Goal: Transaction & Acquisition: Download file/media

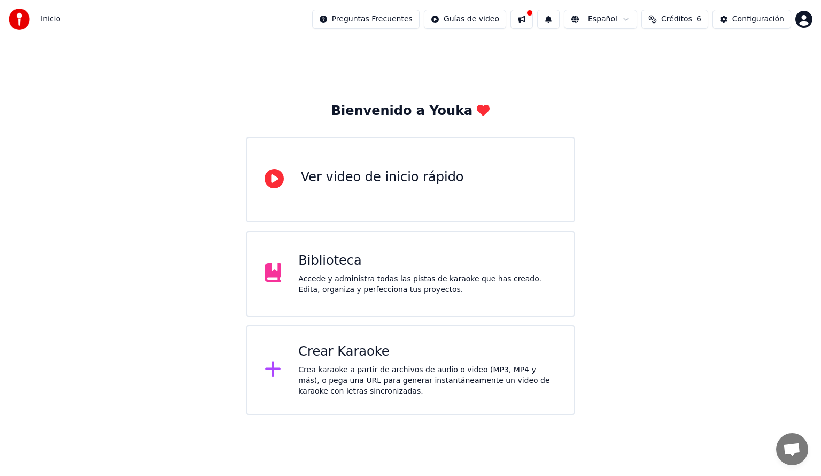
click at [304, 353] on div "Crear Karaoke" at bounding box center [427, 351] width 258 height 17
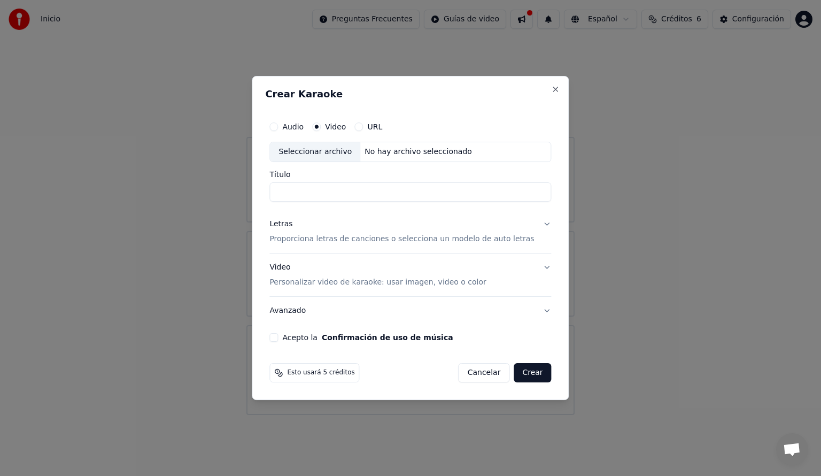
click at [346, 125] on label "Video" at bounding box center [335, 126] width 21 height 7
click at [321, 125] on button "Video" at bounding box center [316, 126] width 9 height 9
click at [314, 195] on input "Título" at bounding box center [410, 191] width 282 height 19
click at [354, 152] on div "Seleccionar archivo" at bounding box center [315, 151] width 90 height 19
type input "**********"
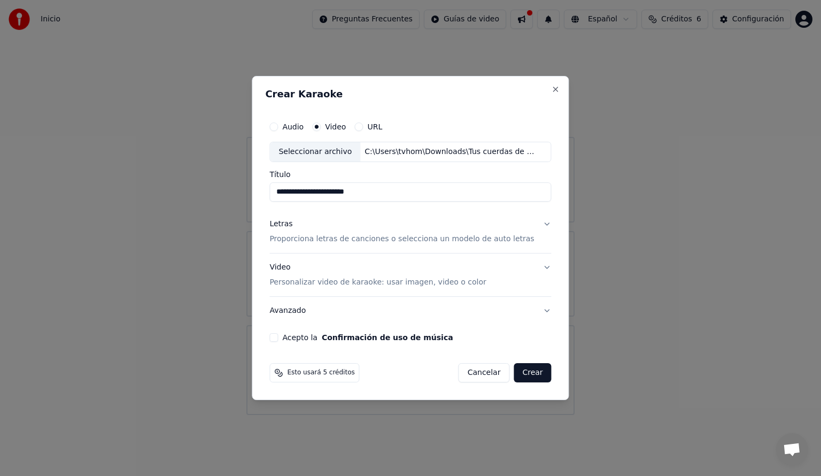
click at [524, 370] on button "Crear" at bounding box center [532, 372] width 37 height 19
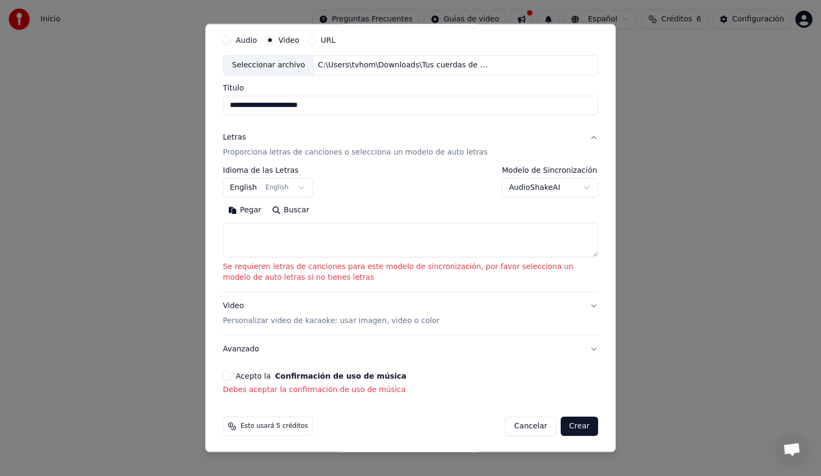
scroll to position [35, 0]
click at [289, 188] on button "English English" at bounding box center [268, 186] width 90 height 19
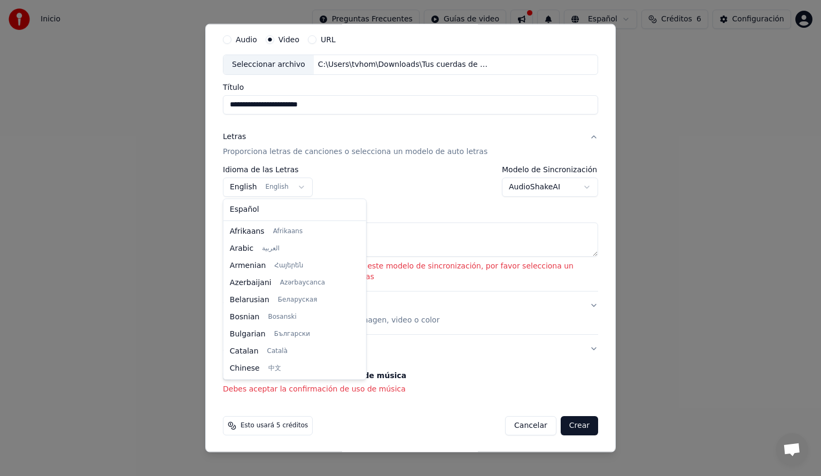
scroll to position [86, 0]
click at [251, 218] on div "Español Afrikaans Afrikaans Arabic العربية Armenian Հայերեն Azerbaijani Azərbay…" at bounding box center [294, 289] width 143 height 180
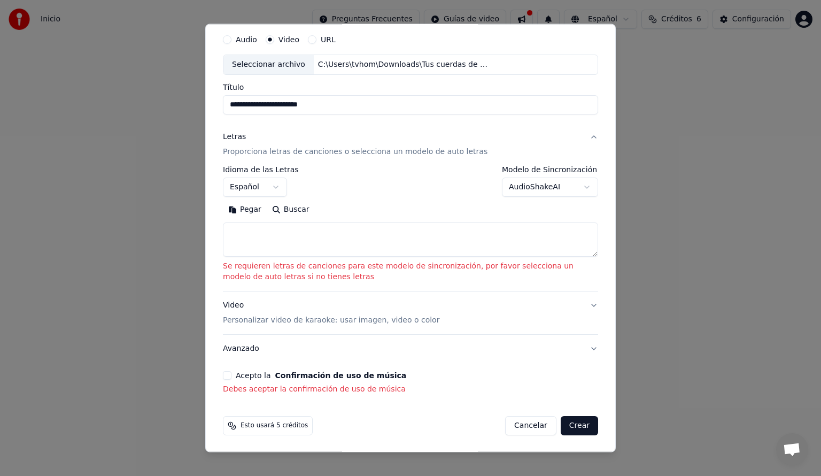
click at [567, 188] on body "**********" at bounding box center [410, 207] width 821 height 415
click at [570, 423] on button "Crear" at bounding box center [579, 425] width 37 height 19
select select "**"
click at [226, 378] on button "Acepto la Confirmación de uso de música" at bounding box center [227, 375] width 9 height 9
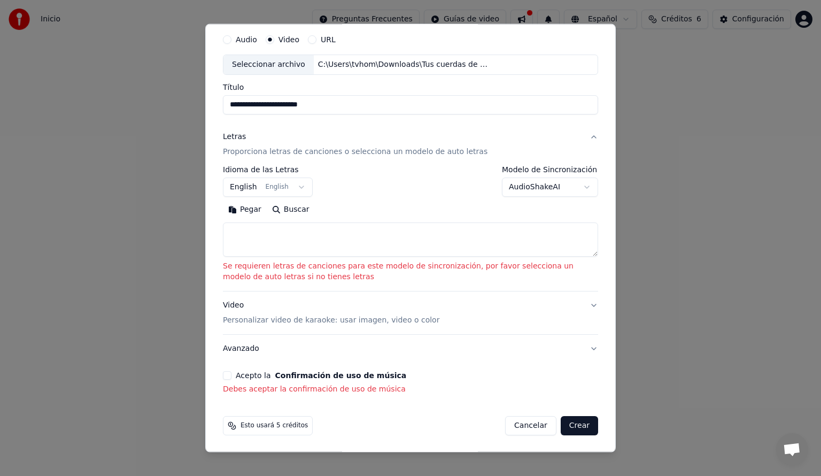
scroll to position [20, 0]
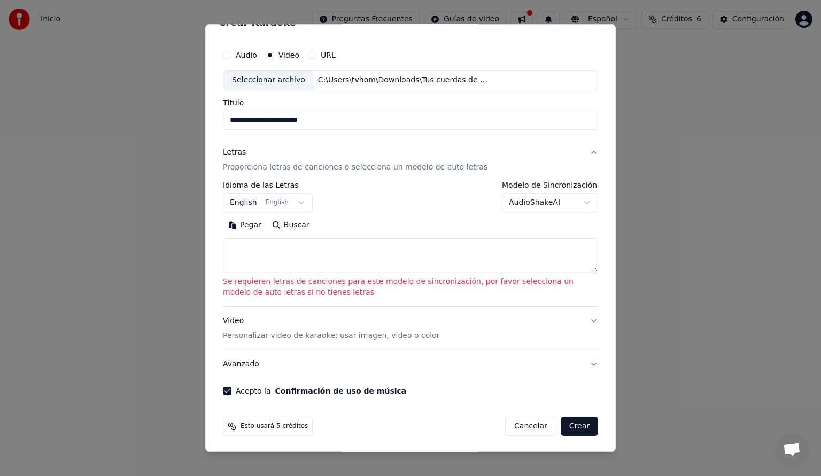
click at [269, 254] on textarea at bounding box center [410, 254] width 375 height 34
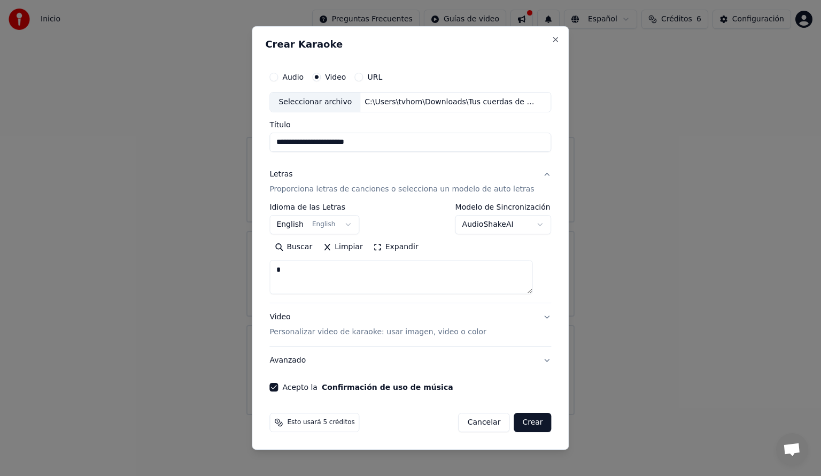
type textarea "*"
click at [520, 421] on button "Crear" at bounding box center [532, 422] width 37 height 19
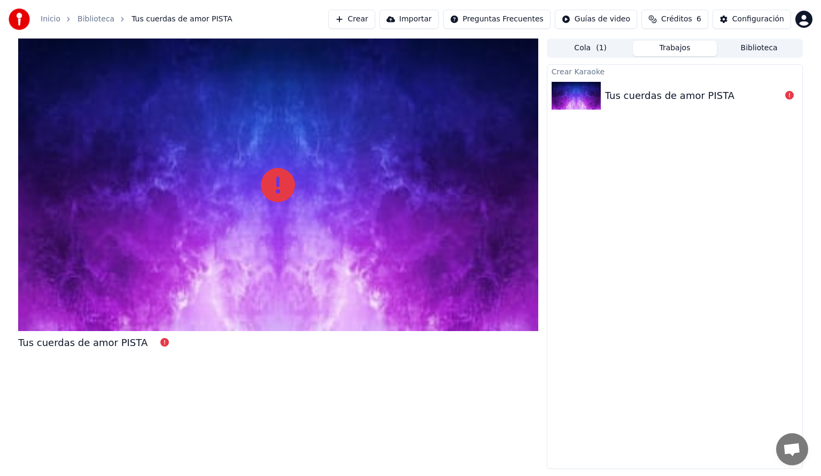
click at [278, 214] on div at bounding box center [278, 184] width 520 height 292
click at [272, 206] on div at bounding box center [278, 184] width 520 height 292
click at [328, 211] on div at bounding box center [278, 184] width 520 height 292
click at [589, 105] on img at bounding box center [576, 96] width 49 height 28
click at [265, 199] on icon at bounding box center [278, 185] width 34 height 34
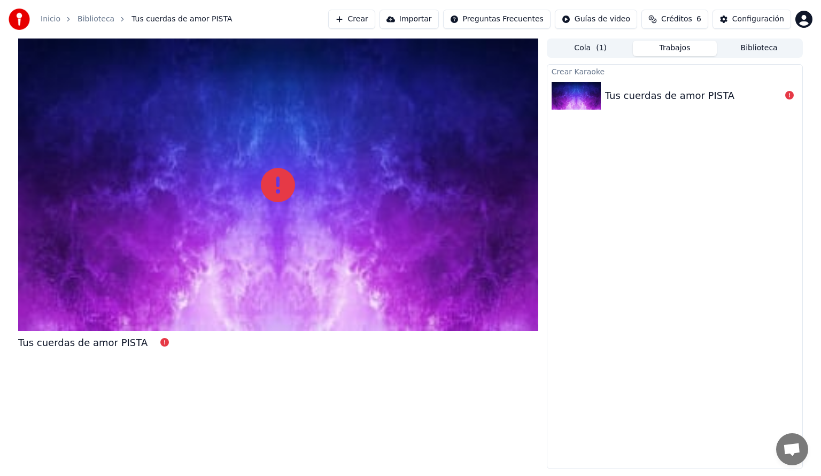
click at [278, 188] on icon at bounding box center [278, 185] width 34 height 34
click at [278, 172] on icon at bounding box center [278, 185] width 34 height 34
click at [152, 334] on div "Tus cuerdas de amor PISTA" at bounding box center [278, 253] width 520 height 430
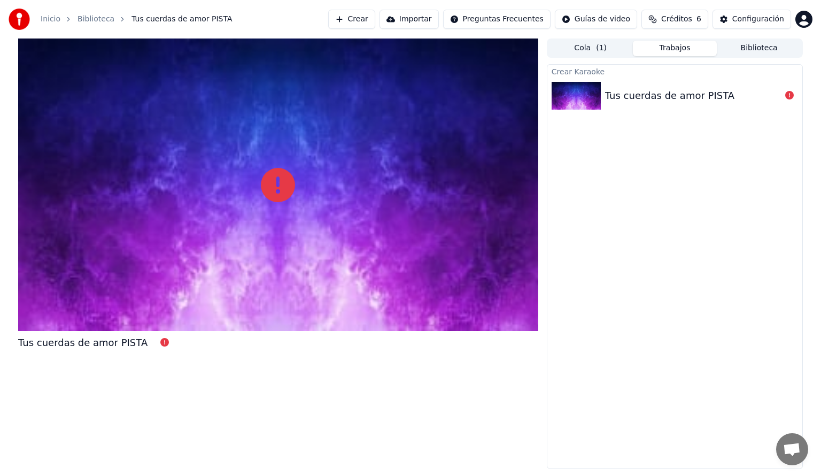
click at [603, 133] on div "Crear Karaoke Tus cuerdas de amor PISTA" at bounding box center [675, 266] width 256 height 405
click at [606, 50] on button "Cola ( 1 )" at bounding box center [590, 48] width 84 height 15
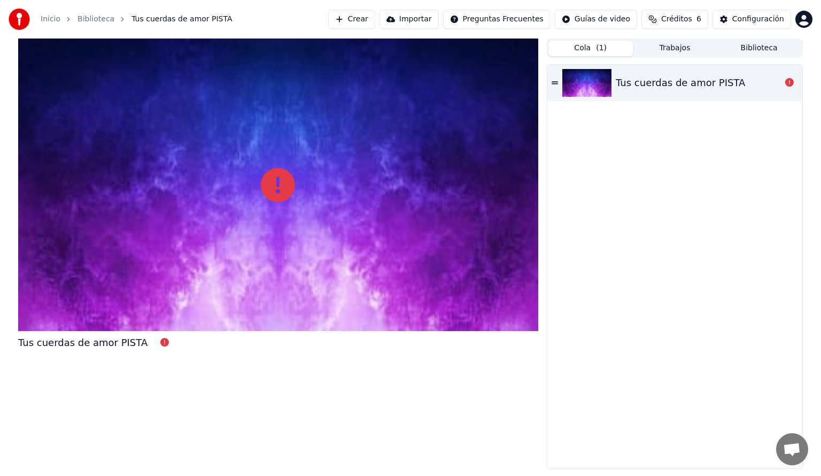
click at [552, 82] on icon at bounding box center [555, 82] width 6 height 3
click at [706, 96] on div "Tus cuerdas de amor PISTA" at bounding box center [674, 83] width 255 height 36
click at [678, 45] on button "Trabajos" at bounding box center [675, 48] width 84 height 15
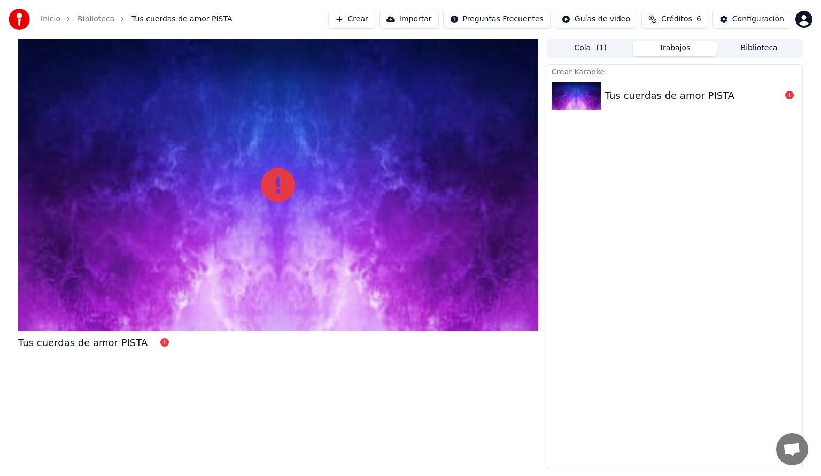
click at [771, 49] on button "Biblioteca" at bounding box center [759, 48] width 84 height 15
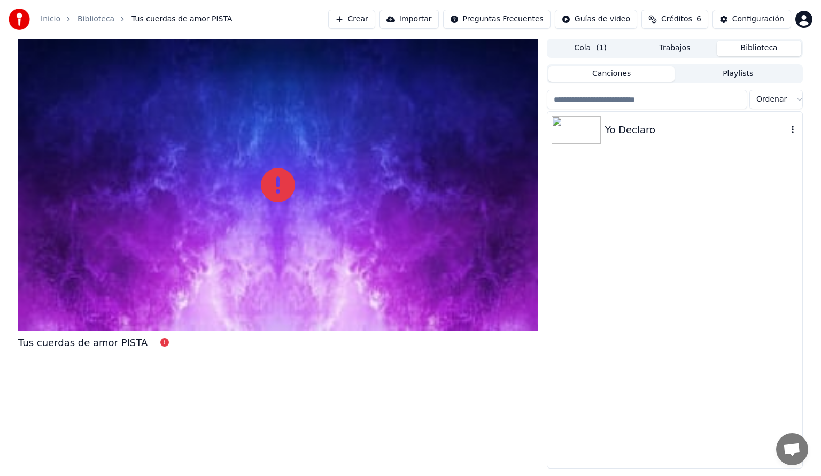
click at [632, 135] on div "Yo Declaro" at bounding box center [696, 129] width 182 height 15
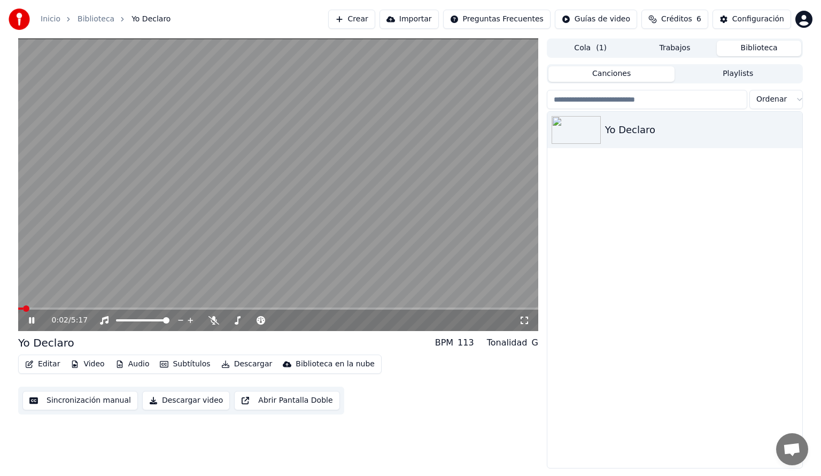
click at [356, 200] on video at bounding box center [278, 184] width 520 height 292
click at [581, 46] on button "Cola ( 1 )" at bounding box center [590, 48] width 84 height 15
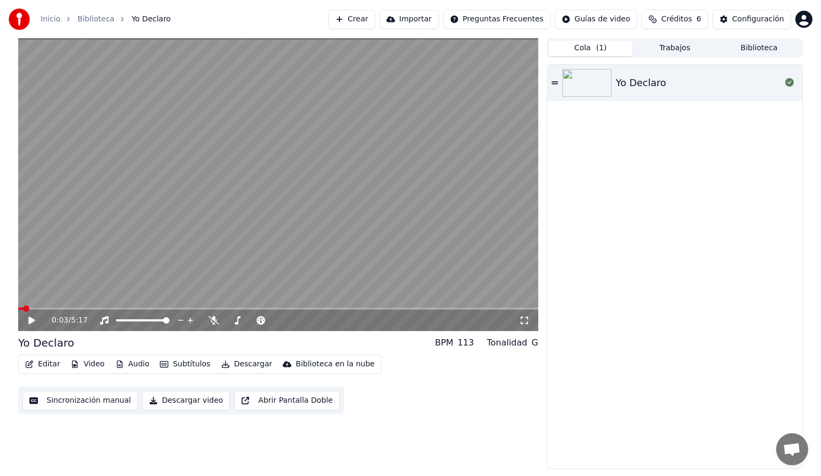
click at [671, 44] on button "Trabajos" at bounding box center [675, 48] width 84 height 15
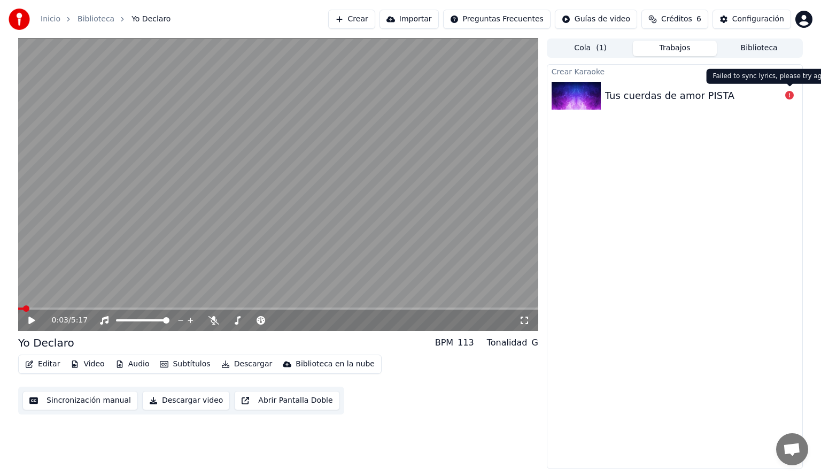
click at [789, 93] on icon at bounding box center [789, 95] width 9 height 9
click at [421, 23] on button "Importar" at bounding box center [408, 19] width 59 height 19
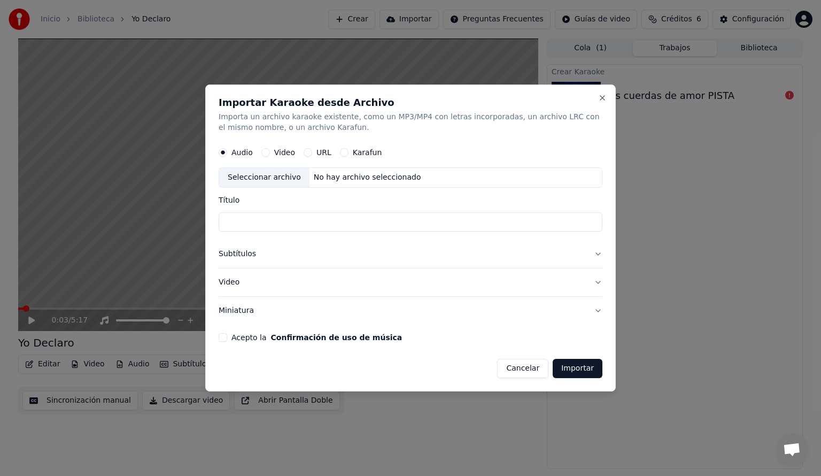
click at [282, 184] on div "Seleccionar archivo" at bounding box center [264, 177] width 90 height 19
click at [367, 228] on input "**********" at bounding box center [411, 221] width 384 height 19
drag, startPoint x: 238, startPoint y: 222, endPoint x: 203, endPoint y: 229, distance: 35.9
click at [203, 229] on body "**********" at bounding box center [410, 238] width 821 height 476
type input "**********"
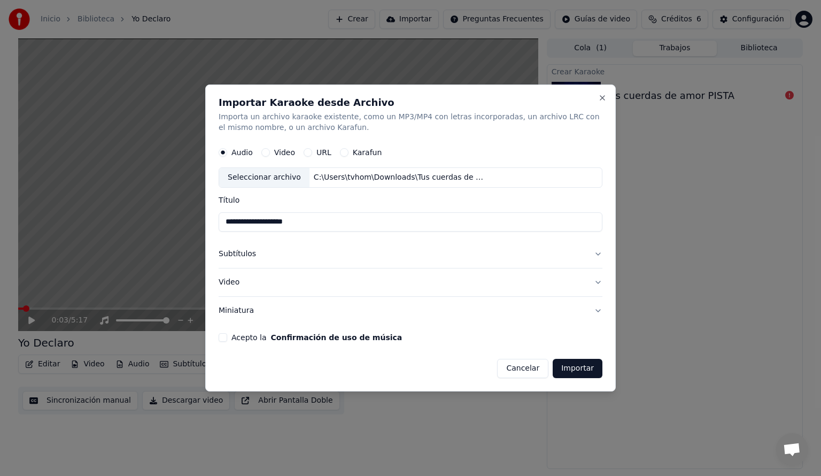
click at [220, 330] on form "**********" at bounding box center [411, 260] width 384 height 236
click at [221, 338] on button "Acepto la Confirmación de uso de música" at bounding box center [223, 337] width 9 height 9
click at [582, 368] on button "Importar" at bounding box center [578, 368] width 50 height 19
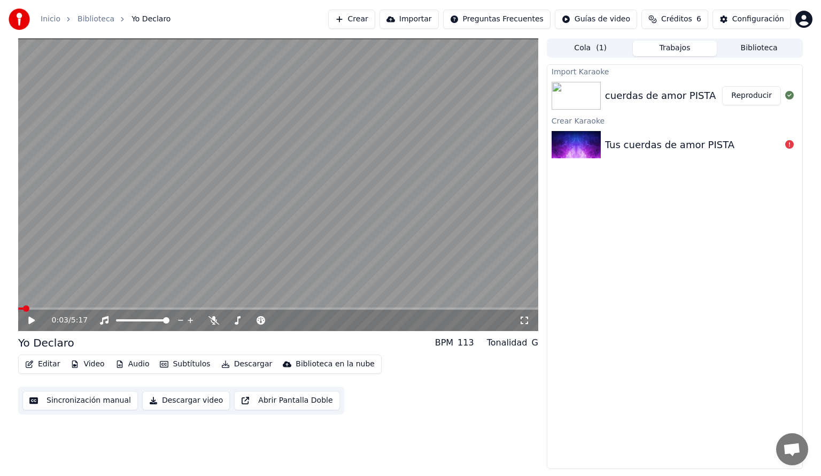
click at [749, 94] on button "Reproducir" at bounding box center [751, 95] width 59 height 19
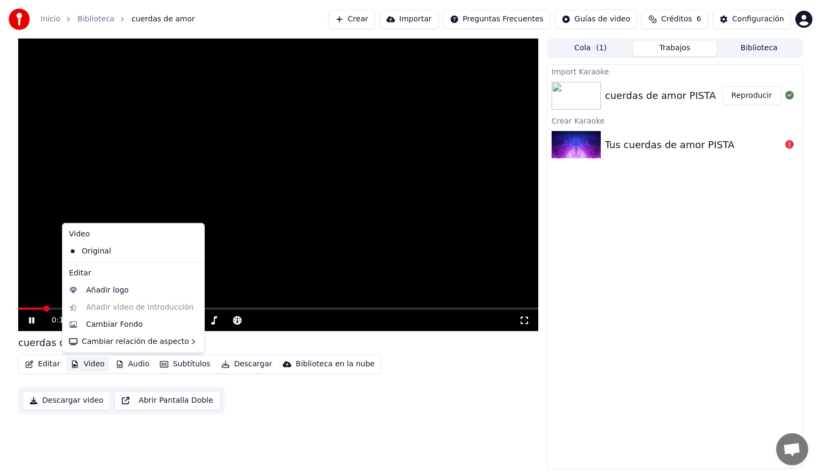
click at [75, 367] on icon "button" at bounding box center [75, 363] width 9 height 7
click at [108, 251] on div "Original" at bounding box center [125, 251] width 121 height 17
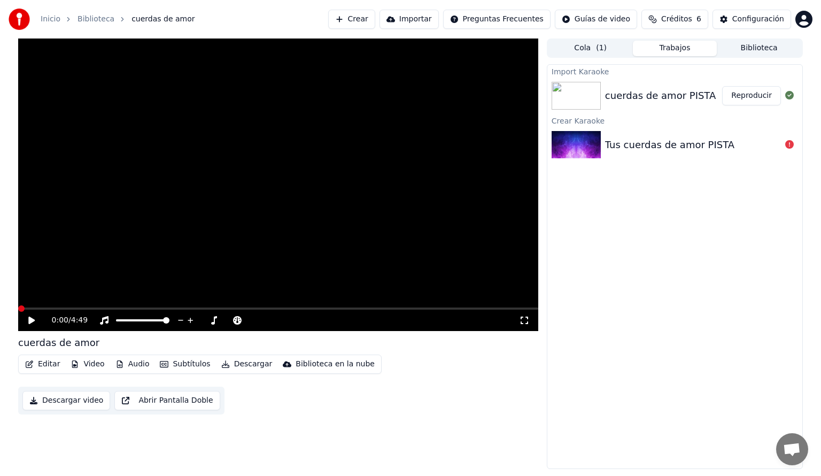
click at [35, 327] on div "0:00 / 4:49" at bounding box center [278, 319] width 520 height 21
click at [32, 321] on icon at bounding box center [31, 319] width 6 height 7
click at [86, 305] on video at bounding box center [278, 184] width 520 height 292
click at [86, 308] on span at bounding box center [278, 308] width 520 height 2
click at [31, 323] on icon at bounding box center [39, 320] width 25 height 9
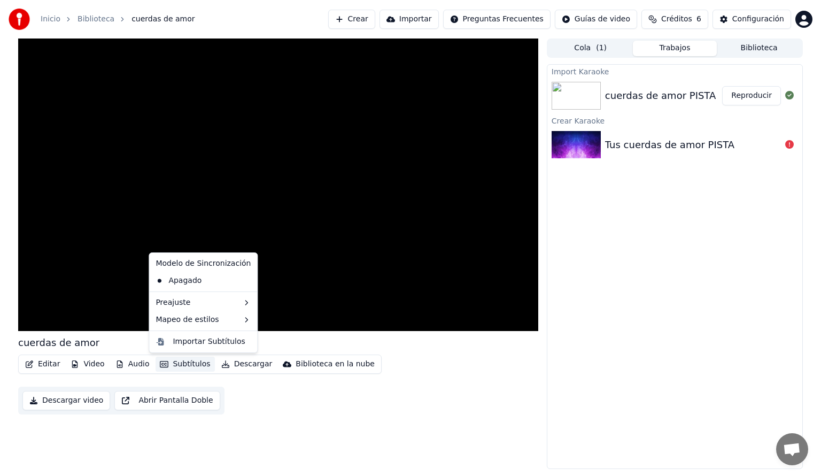
click at [172, 363] on button "Subtítulos" at bounding box center [185, 363] width 59 height 15
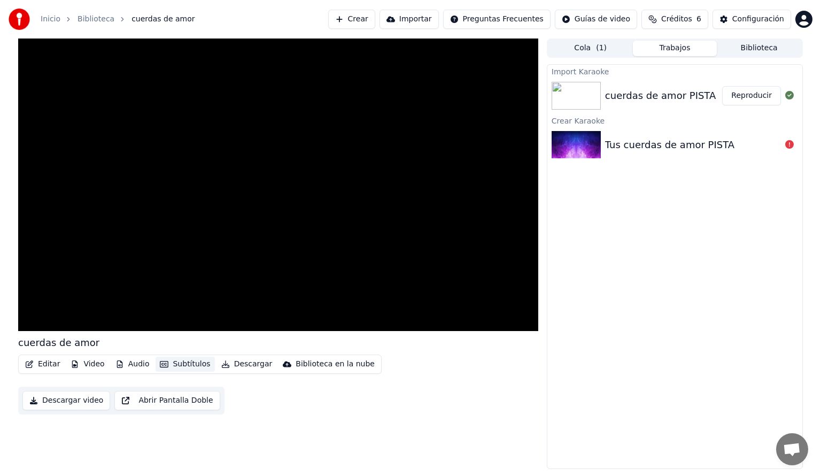
click at [169, 363] on button "Subtítulos" at bounding box center [185, 363] width 59 height 15
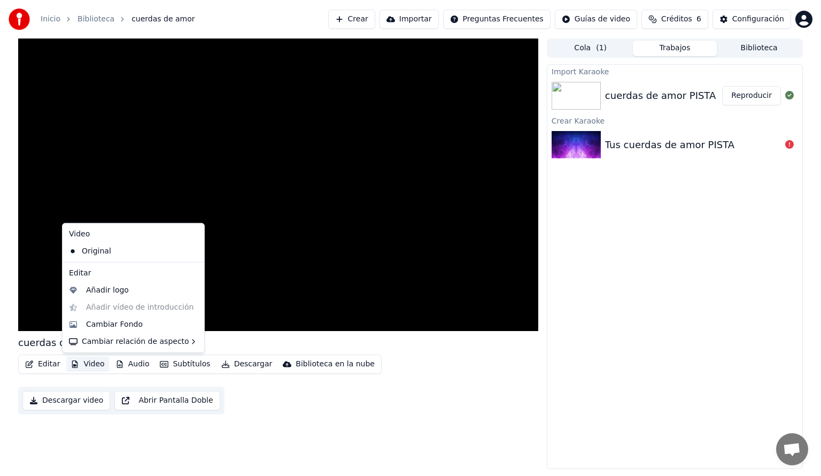
click at [79, 362] on button "Video" at bounding box center [87, 363] width 42 height 15
click at [110, 323] on div "Cambiar Fondo" at bounding box center [114, 324] width 57 height 11
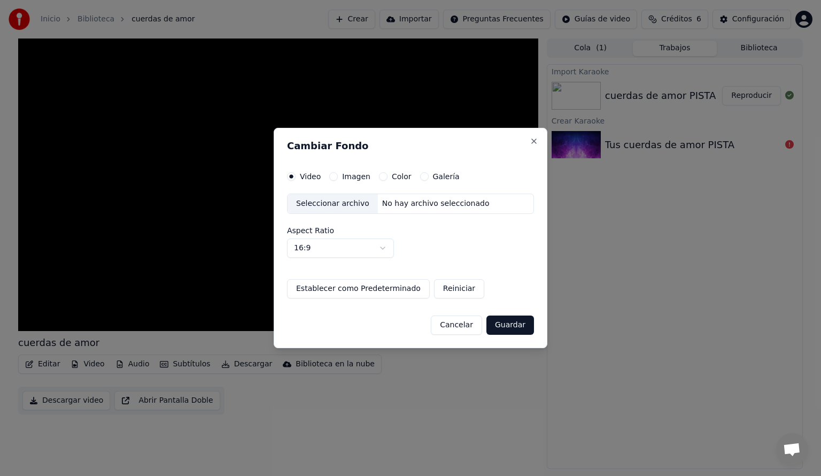
click at [351, 179] on label "Imagen" at bounding box center [356, 176] width 28 height 7
click at [338, 179] on button "Imagen" at bounding box center [333, 176] width 9 height 9
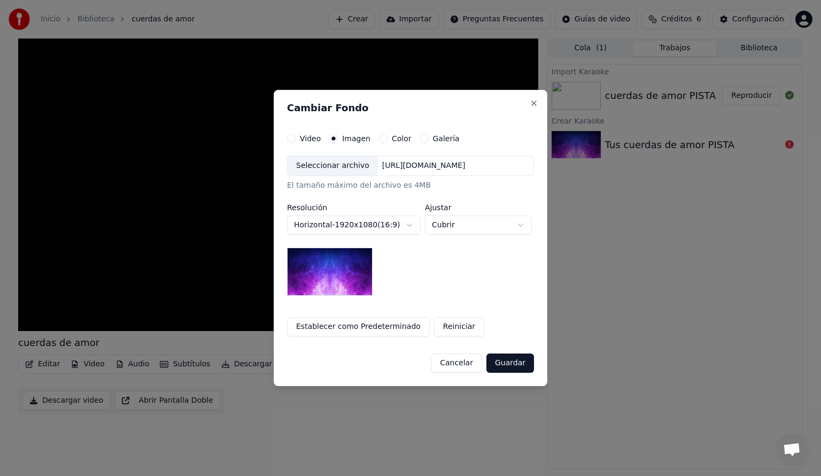
click at [350, 273] on img at bounding box center [330, 271] width 86 height 48
click at [466, 228] on body "**********" at bounding box center [410, 238] width 821 height 476
click at [385, 290] on body "**********" at bounding box center [410, 238] width 821 height 476
click at [471, 363] on button "Cancelar" at bounding box center [456, 362] width 51 height 19
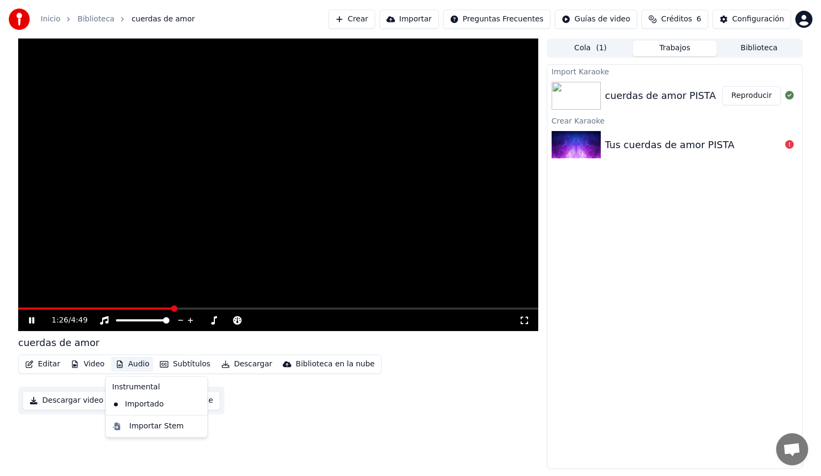
click at [117, 363] on icon "button" at bounding box center [120, 363] width 6 height 7
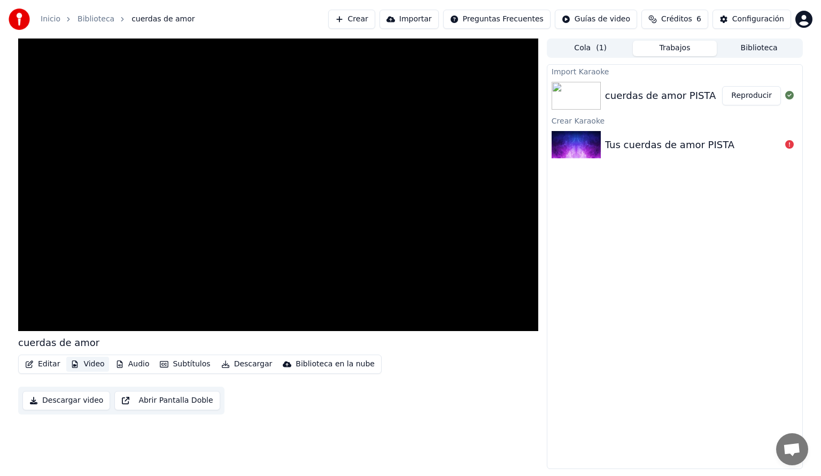
click at [83, 363] on button "Video" at bounding box center [87, 363] width 42 height 15
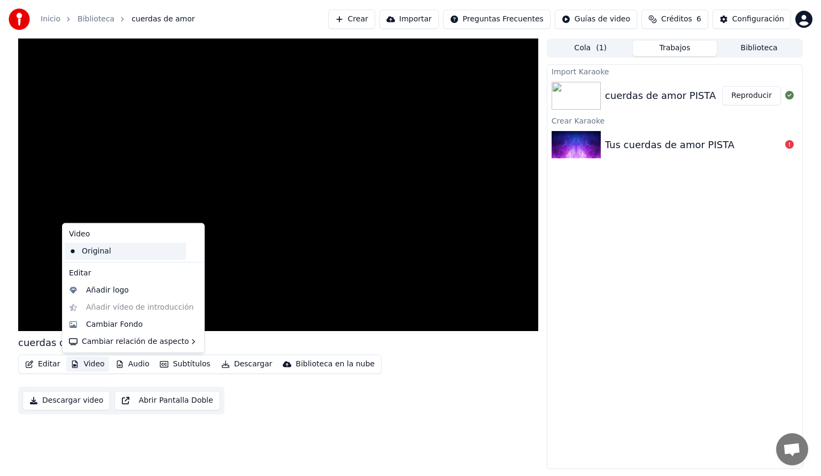
click at [113, 248] on div "Original" at bounding box center [125, 251] width 121 height 17
click at [92, 361] on button "Video" at bounding box center [87, 363] width 42 height 15
click at [190, 250] on icon at bounding box center [196, 251] width 12 height 9
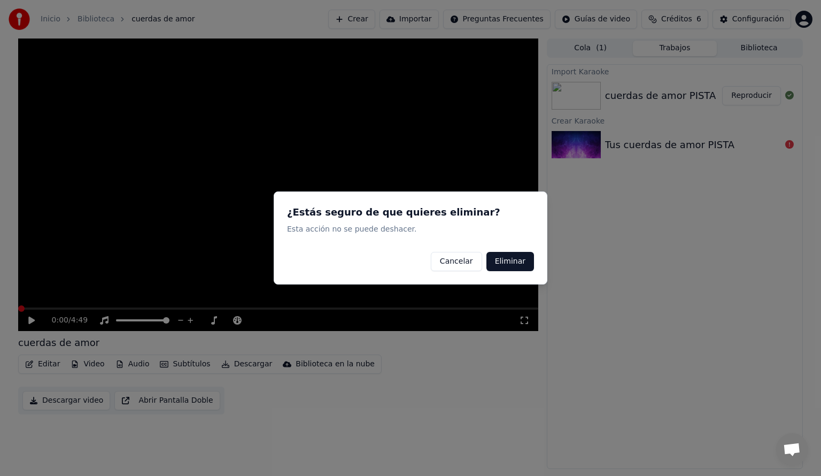
click at [509, 261] on button "Eliminar" at bounding box center [510, 261] width 48 height 19
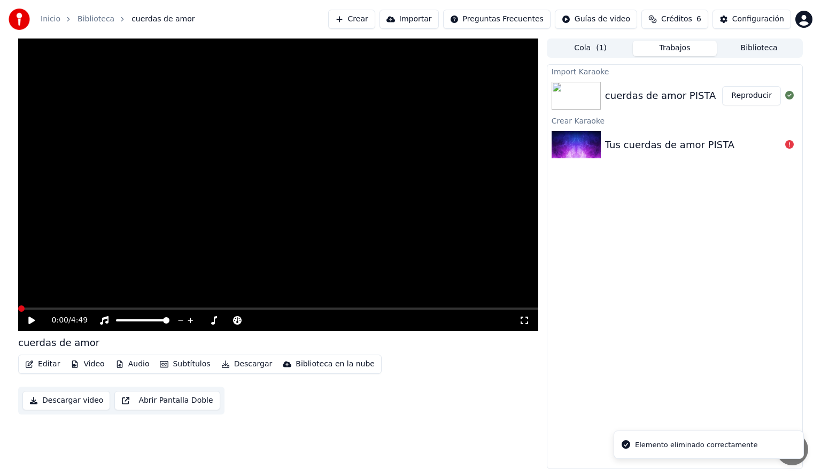
click at [30, 324] on icon at bounding box center [39, 320] width 25 height 9
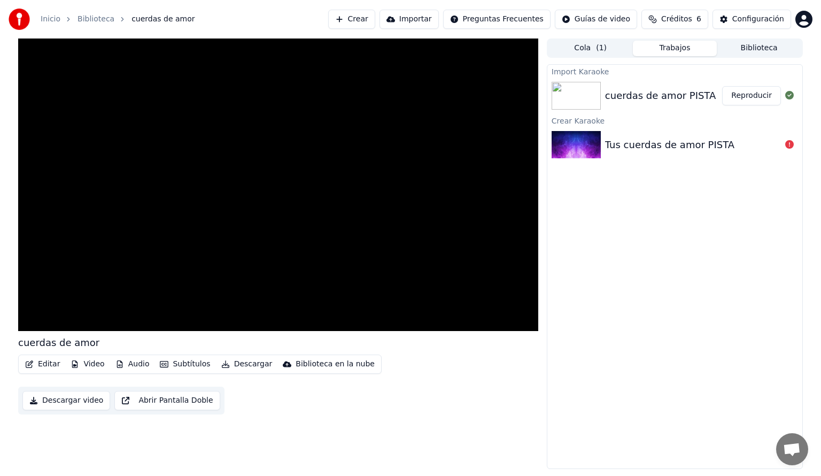
click at [77, 365] on button "Video" at bounding box center [87, 363] width 42 height 15
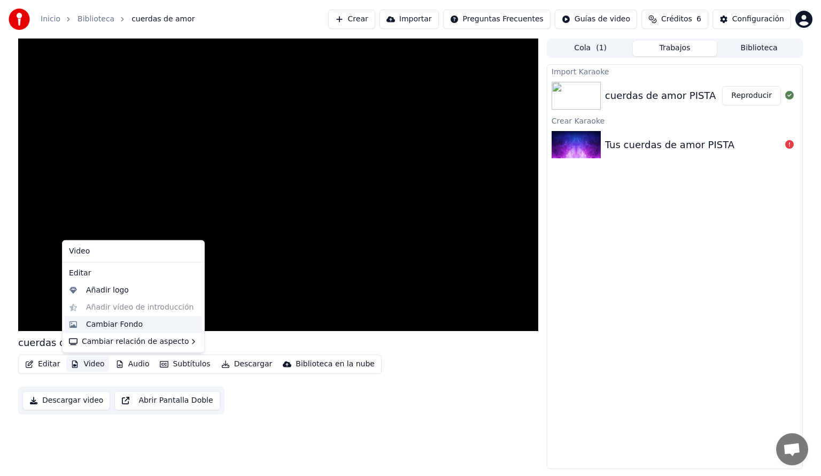
click at [131, 327] on div "Cambiar Fondo" at bounding box center [114, 324] width 57 height 11
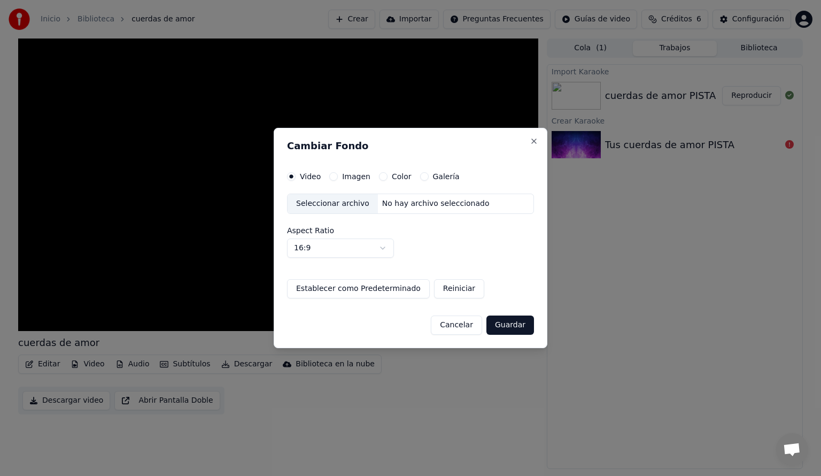
click at [353, 203] on div "Seleccionar archivo" at bounding box center [333, 203] width 90 height 19
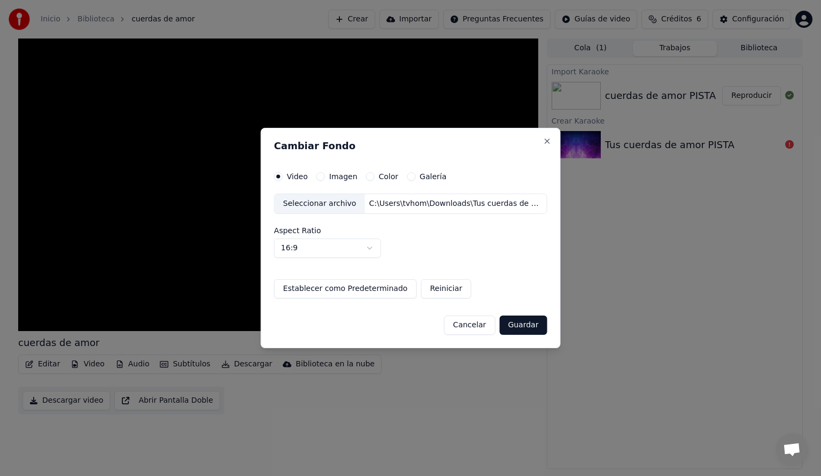
click at [509, 322] on button "Guardar" at bounding box center [523, 324] width 48 height 19
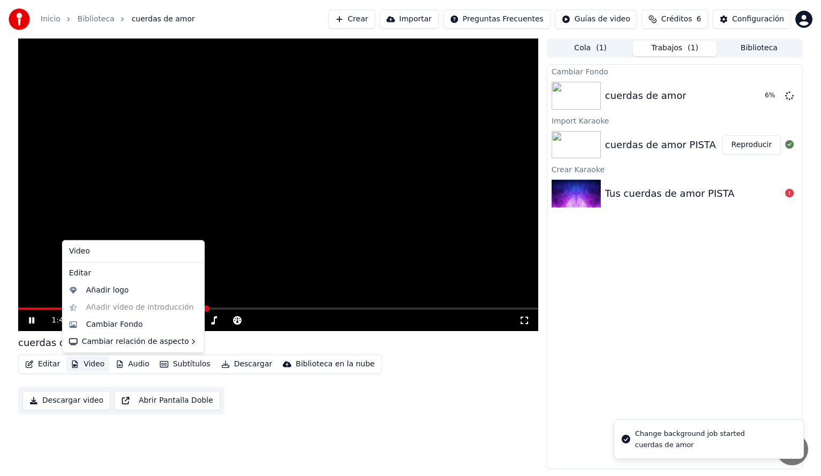
click at [82, 370] on button "Video" at bounding box center [87, 363] width 42 height 15
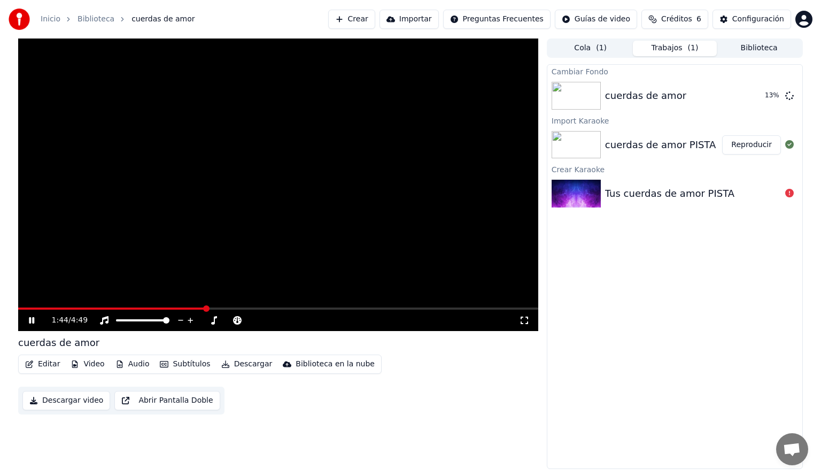
click at [671, 280] on div "Cambiar Fondo cuerdas de amor 13 % Import Karaoke cuerdas de amor PISTA Reprodu…" at bounding box center [675, 266] width 256 height 405
click at [215, 322] on icon at bounding box center [213, 320] width 11 height 9
click at [212, 320] on icon at bounding box center [213, 320] width 11 height 9
click at [289, 317] on icon at bounding box center [290, 320] width 10 height 11
click at [209, 324] on icon at bounding box center [213, 320] width 11 height 9
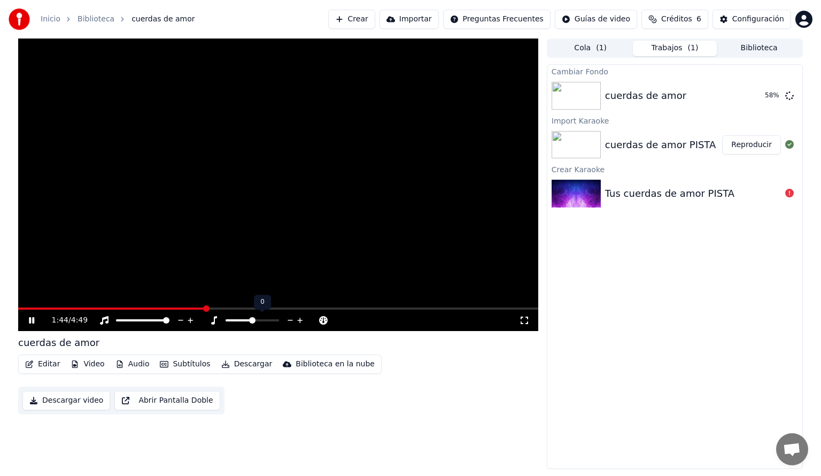
click at [209, 324] on icon at bounding box center [213, 320] width 11 height 9
click at [216, 323] on icon at bounding box center [213, 320] width 11 height 9
click at [290, 321] on icon at bounding box center [290, 320] width 10 height 11
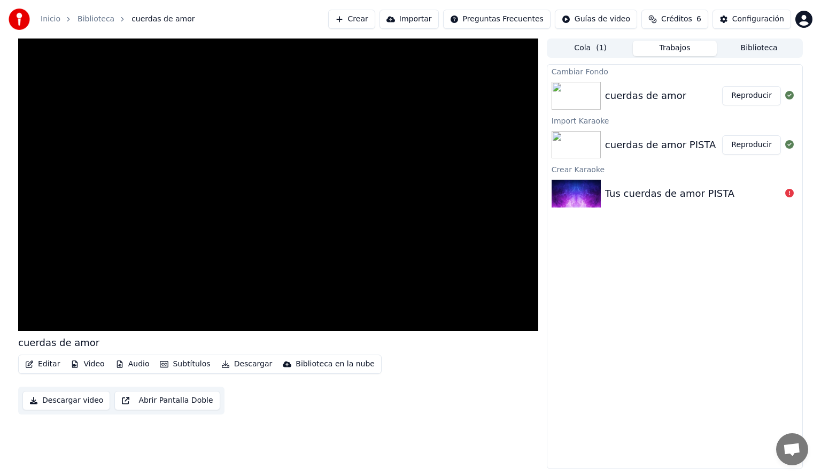
click at [631, 102] on div "cuerdas de amor" at bounding box center [645, 95] width 81 height 15
click at [743, 94] on button "Reproducir" at bounding box center [751, 95] width 59 height 19
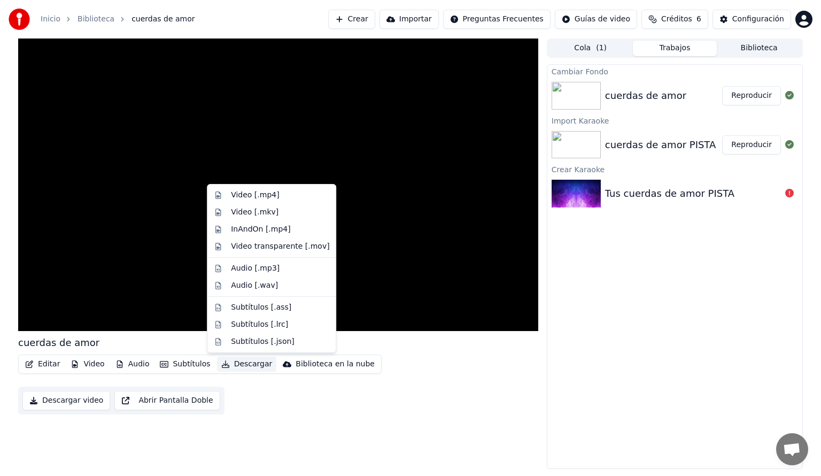
click at [238, 361] on button "Descargar" at bounding box center [247, 363] width 60 height 15
click at [267, 197] on div "Video [.mp4]" at bounding box center [255, 195] width 48 height 11
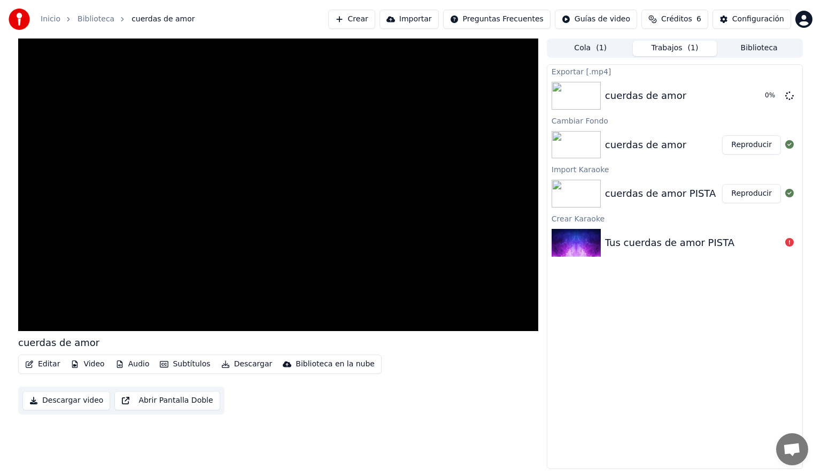
click at [75, 403] on button "Descargar video" at bounding box center [66, 400] width 88 height 19
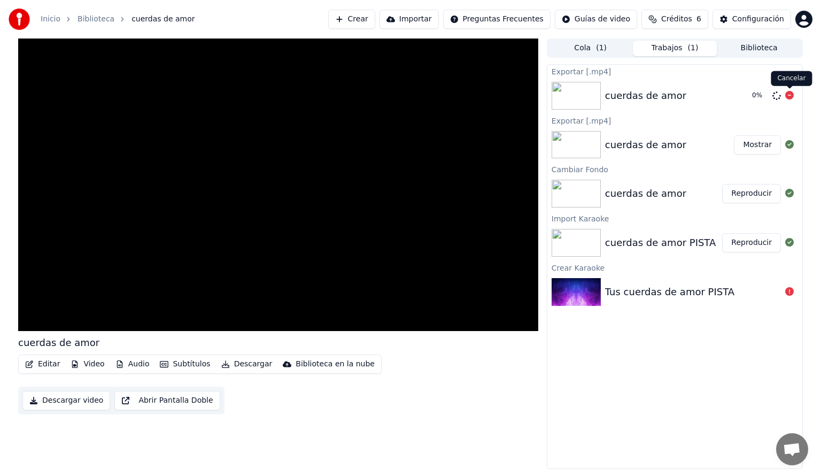
click at [790, 95] on icon at bounding box center [789, 95] width 9 height 9
click at [765, 139] on button "Mostrar" at bounding box center [757, 144] width 47 height 19
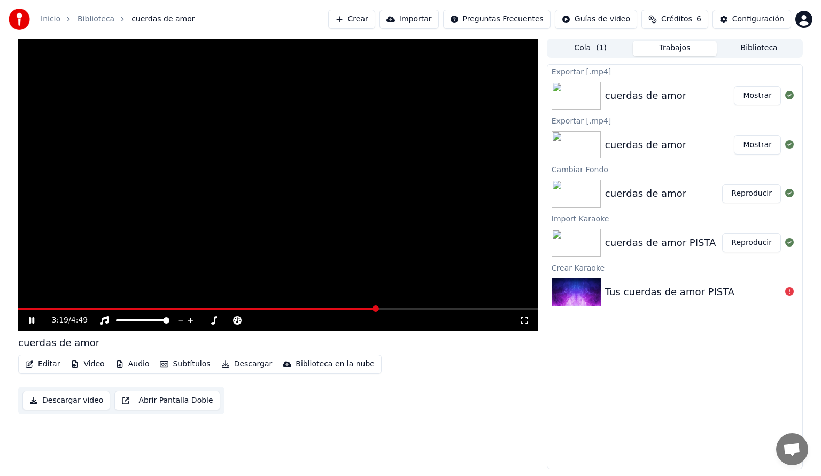
click at [244, 240] on video at bounding box center [278, 184] width 520 height 292
